Goal: Task Accomplishment & Management: Manage account settings

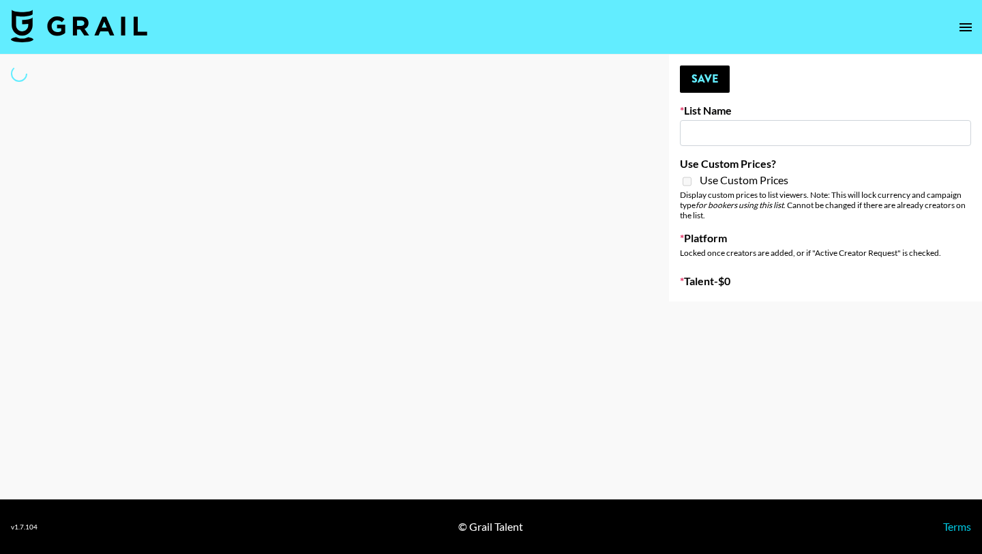
type input "Forever in a Day List"
select select "Song"
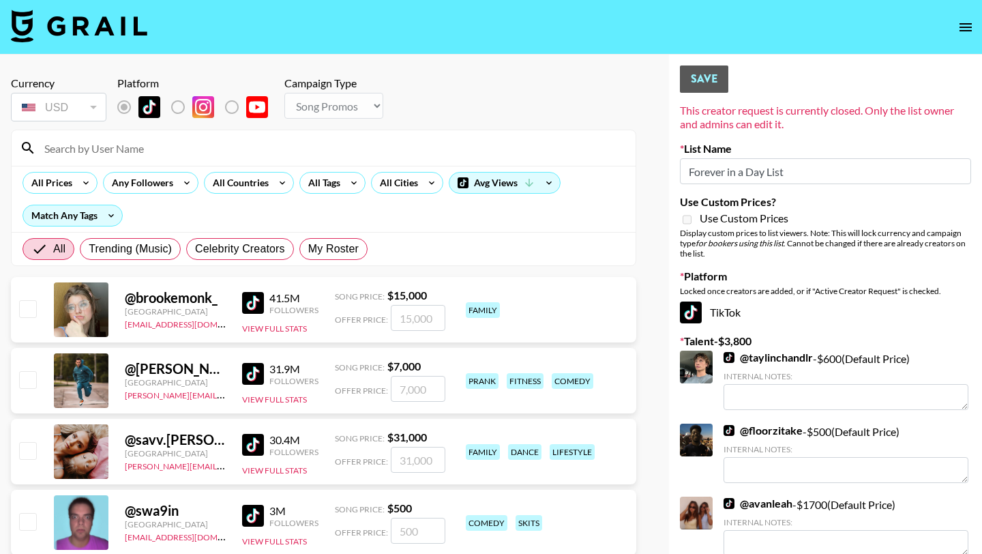
click at [140, 154] on input at bounding box center [332, 148] width 592 height 22
paste input "https://www.tiktok.com/@marianne_rb?lang=en"
type input "https://www.tiktok.com/@marianne_rb?lang=en"
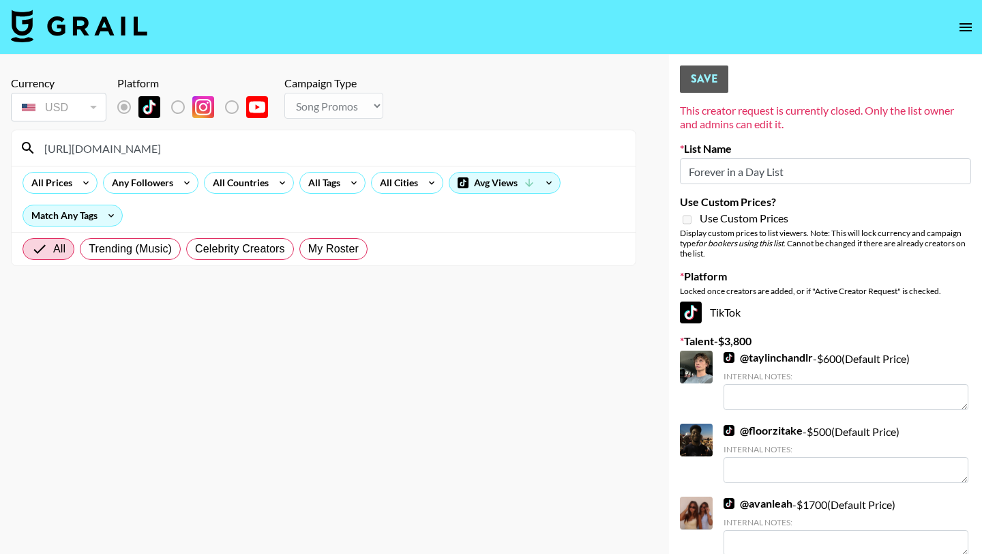
drag, startPoint x: 272, startPoint y: 149, endPoint x: 0, endPoint y: 151, distance: 272.2
click at [0, 151] on div "Currency USD USD ​ Platform Campaign Type Choose Type... Song Promos Brand Prom…" at bounding box center [323, 354] width 647 height 599
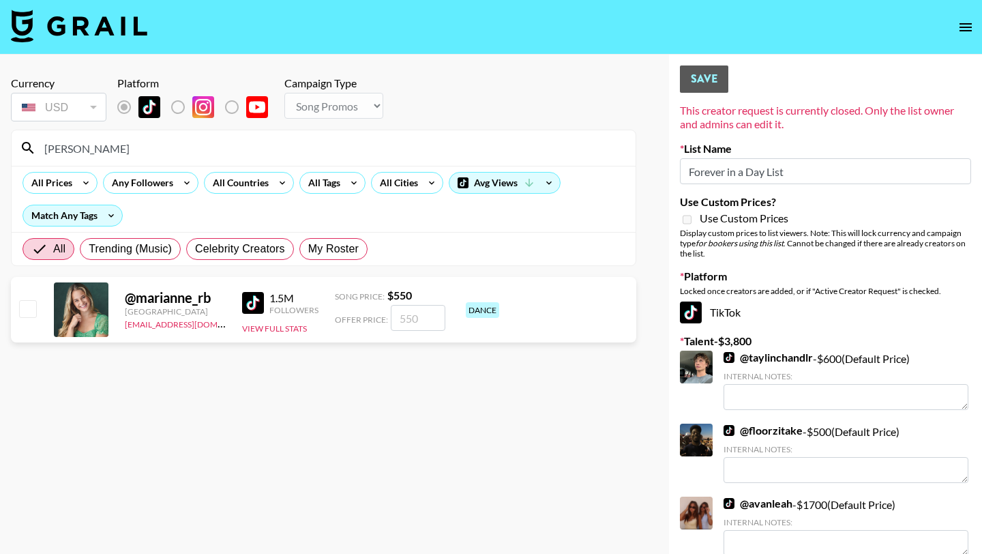
type input "mariann"
click at [21, 315] on input "checkbox" at bounding box center [27, 308] width 16 height 16
checkbox input "true"
type input "550"
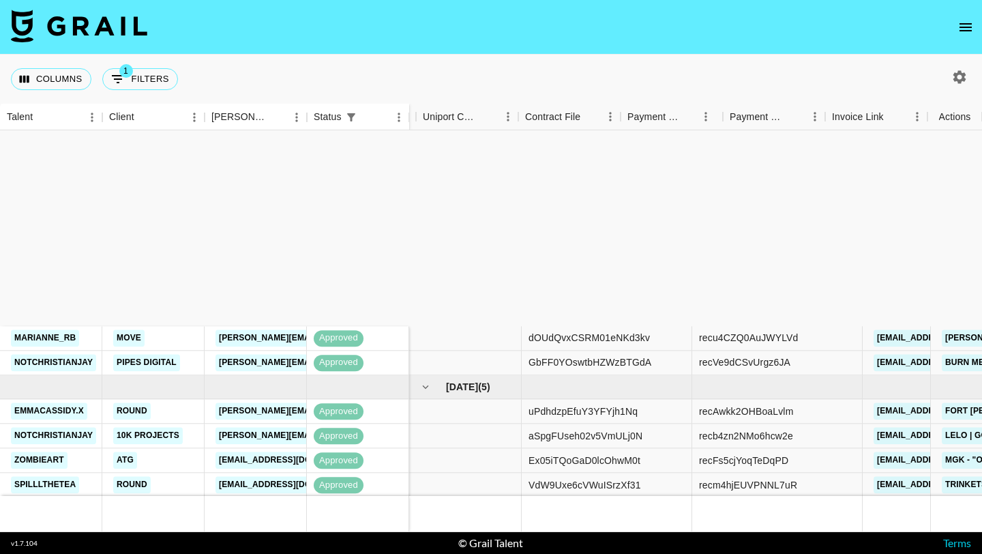
scroll to position [258, 1914]
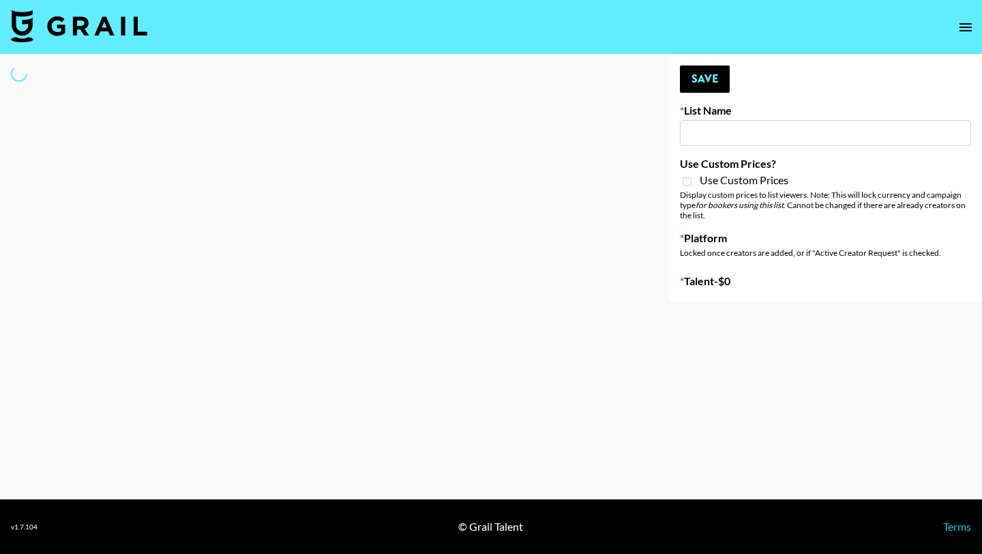
type input "Forever in a Day List"
select select "Song"
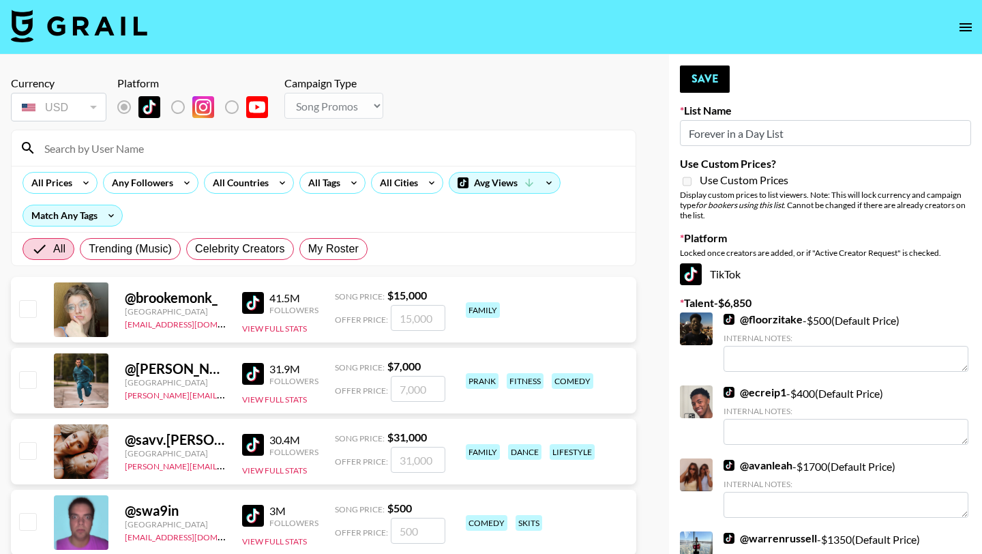
click at [119, 151] on input at bounding box center [332, 148] width 592 height 22
type input "n"
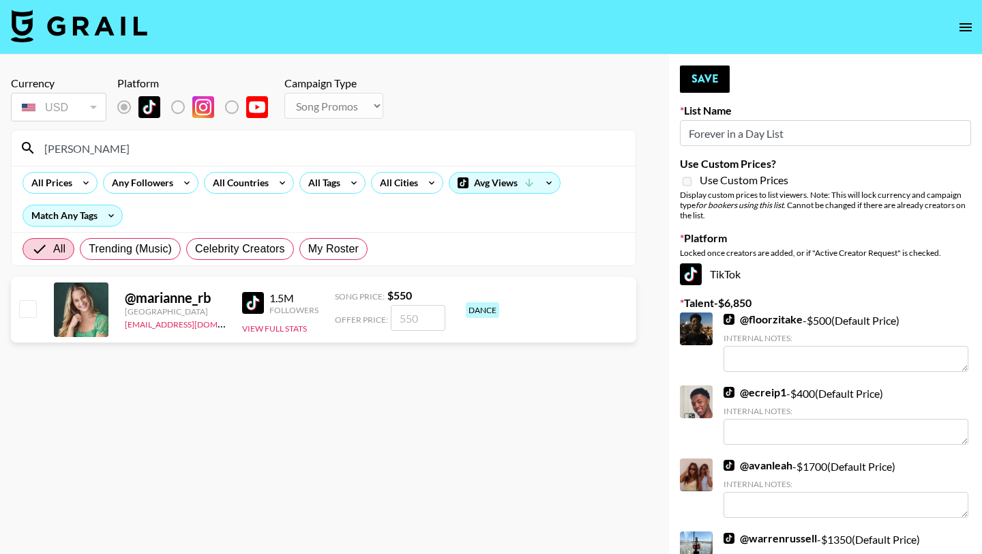
type input "[PERSON_NAME]"
click at [23, 306] on input "checkbox" at bounding box center [27, 308] width 16 height 16
checkbox input "true"
type input "550"
click at [682, 68] on button "Save" at bounding box center [705, 78] width 50 height 27
